Goal: Task Accomplishment & Management: Complete application form

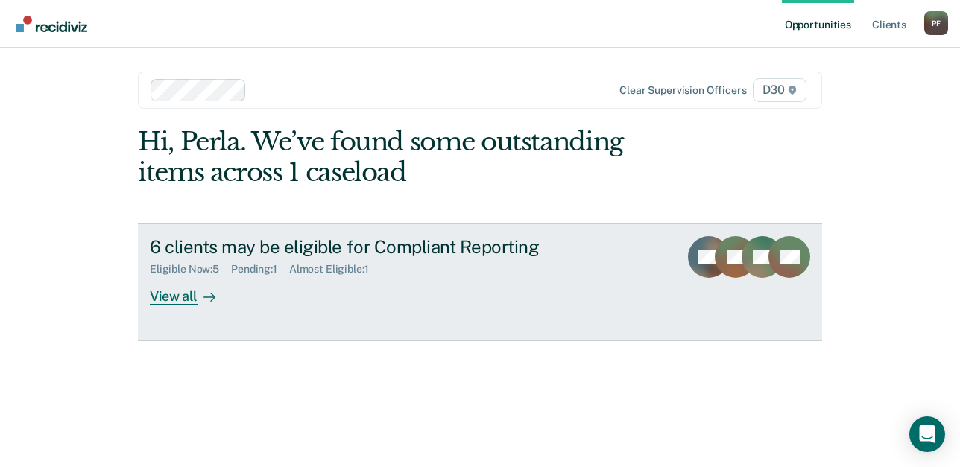
click at [205, 294] on icon at bounding box center [209, 297] width 12 height 12
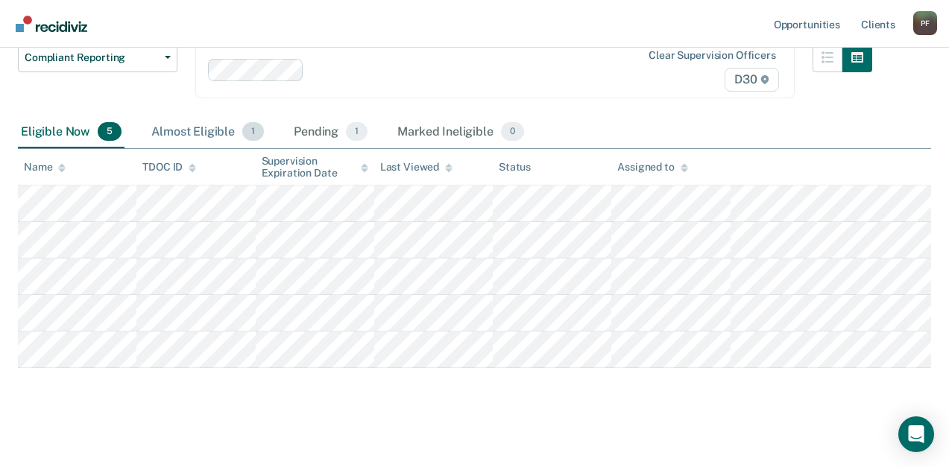
scroll to position [149, 0]
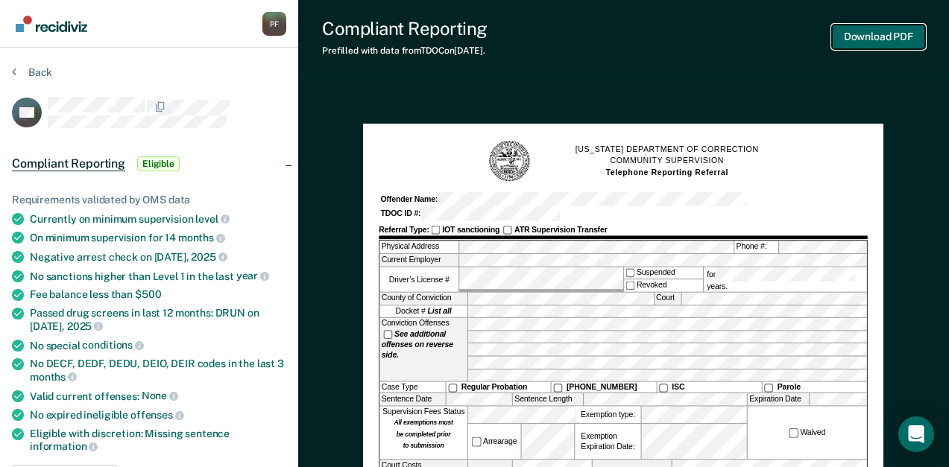
click at [877, 39] on button "Download PDF" at bounding box center [878, 37] width 93 height 25
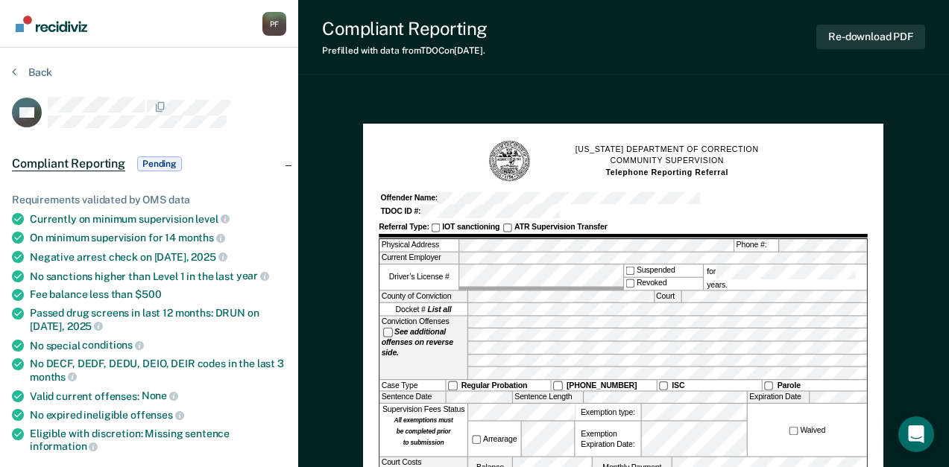
click at [461, 303] on label "Docket # List all" at bounding box center [424, 309] width 88 height 12
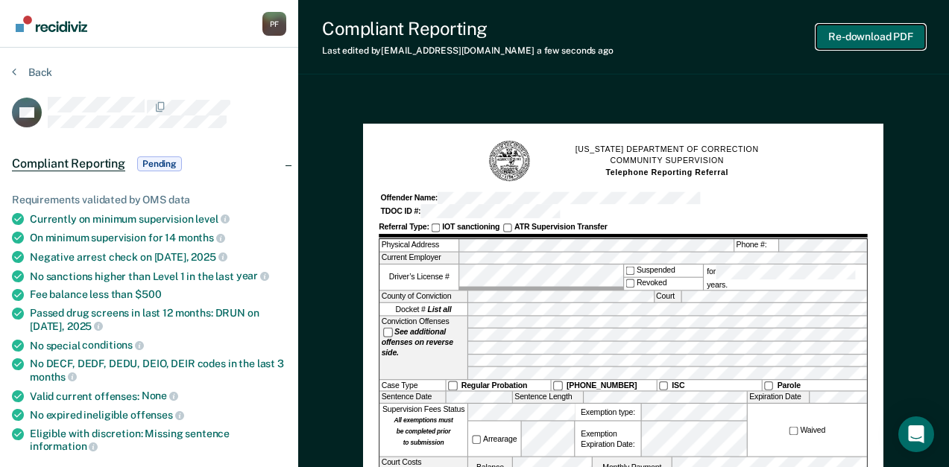
click at [857, 42] on button "Re-download PDF" at bounding box center [870, 37] width 109 height 25
